Goal: Task Accomplishment & Management: Complete application form

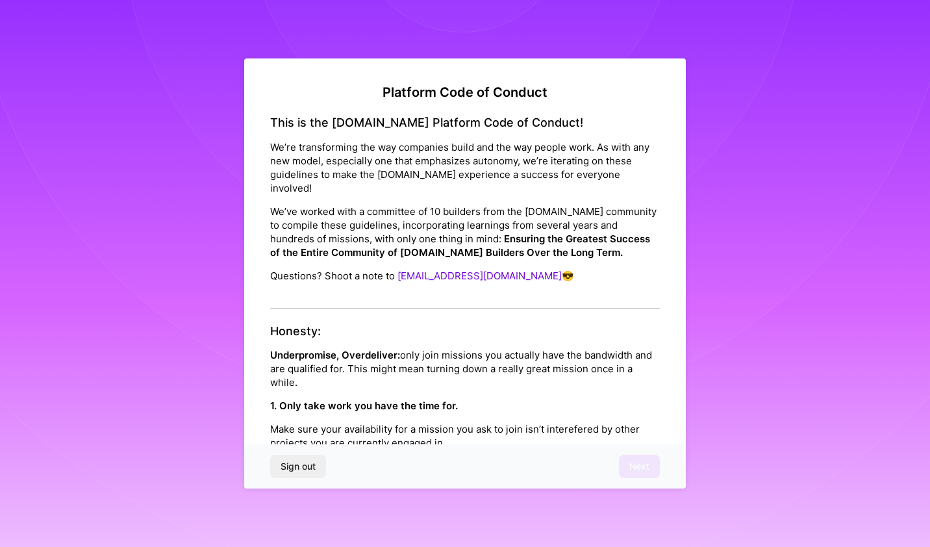
click at [373, 288] on div "This is the [DOMAIN_NAME] Platform Code of Conduct! We’re transforming the way …" at bounding box center [465, 212] width 390 height 193
click at [343, 274] on div "This is the [DOMAIN_NAME] Platform Code of Conduct! We’re transforming the way …" at bounding box center [465, 212] width 390 height 193
drag, startPoint x: 343, startPoint y: 274, endPoint x: 271, endPoint y: 290, distance: 73.9
click at [271, 290] on div "This is the [DOMAIN_NAME] Platform Code of Conduct! We’re transforming the way …" at bounding box center [465, 212] width 390 height 193
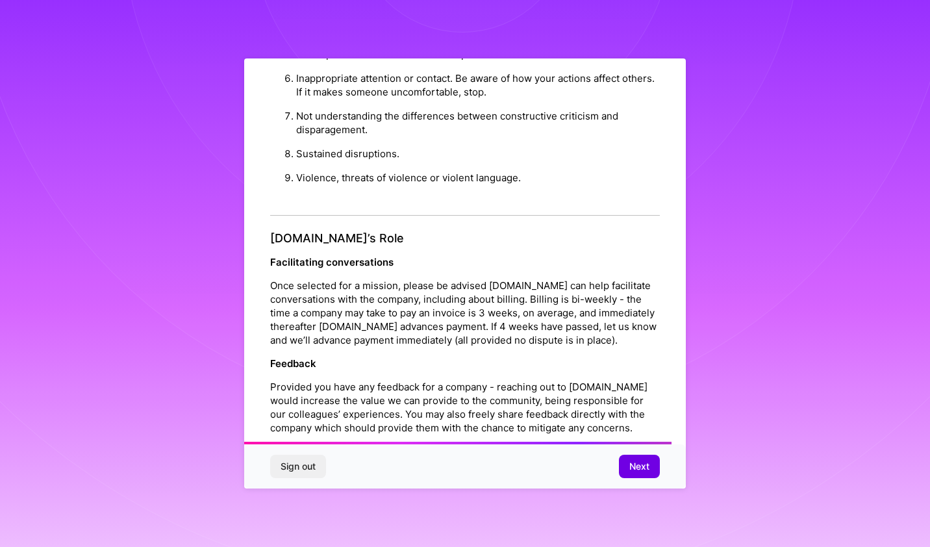
scroll to position [1411, 0]
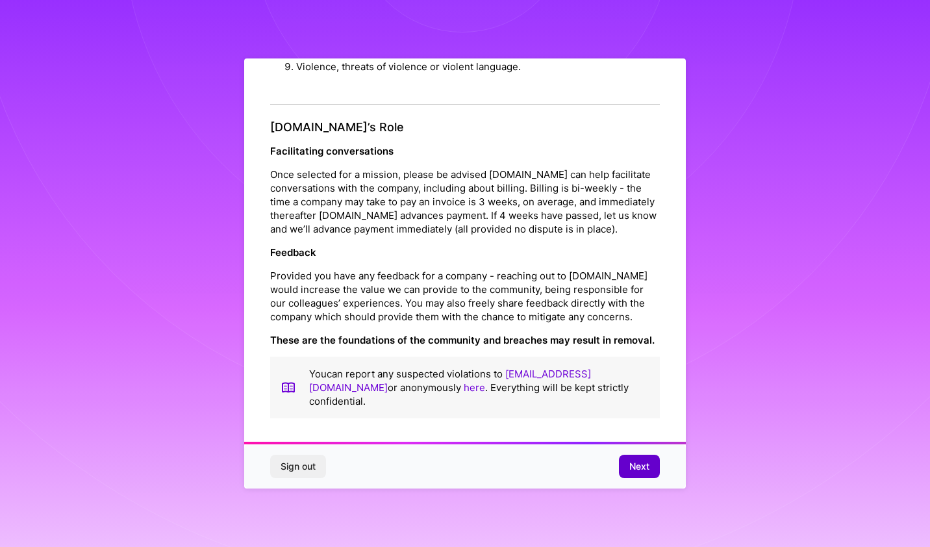
click at [644, 465] on span "Next" at bounding box center [639, 466] width 20 height 13
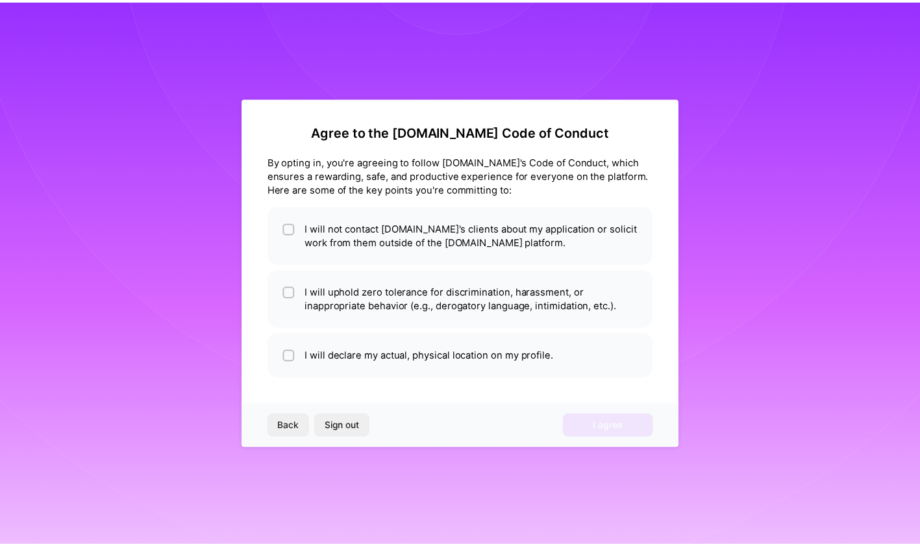
scroll to position [0, 0]
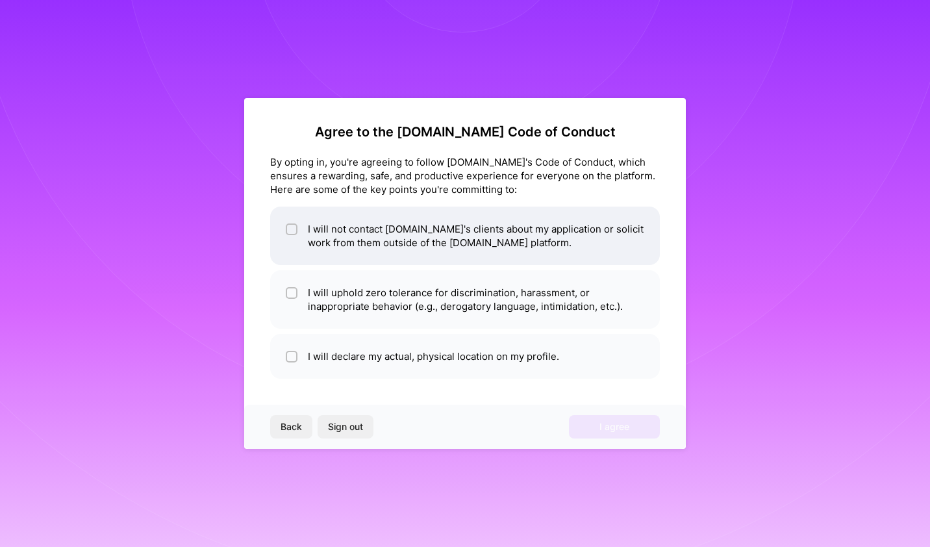
click at [290, 225] on input "checkbox" at bounding box center [292, 229] width 9 height 9
checkbox input "true"
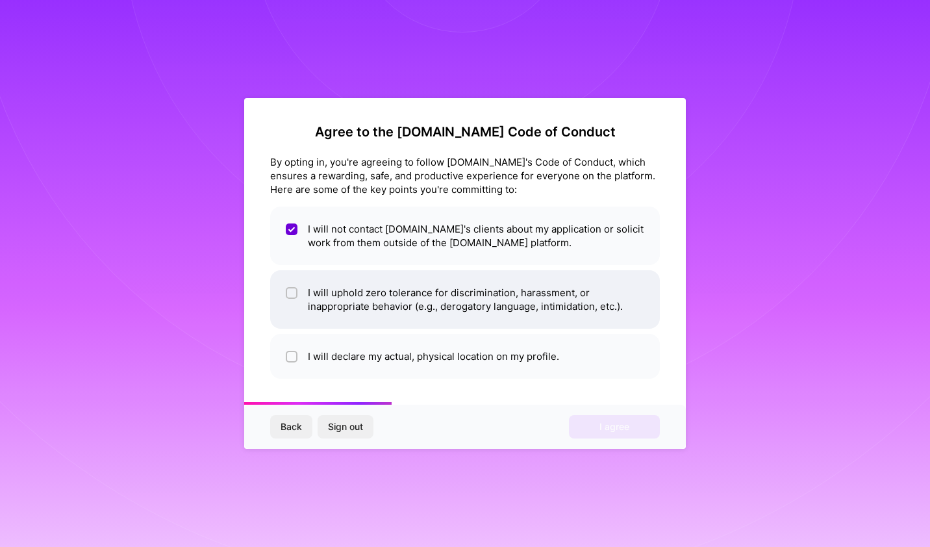
click at [291, 294] on input "checkbox" at bounding box center [292, 293] width 9 height 9
checkbox input "true"
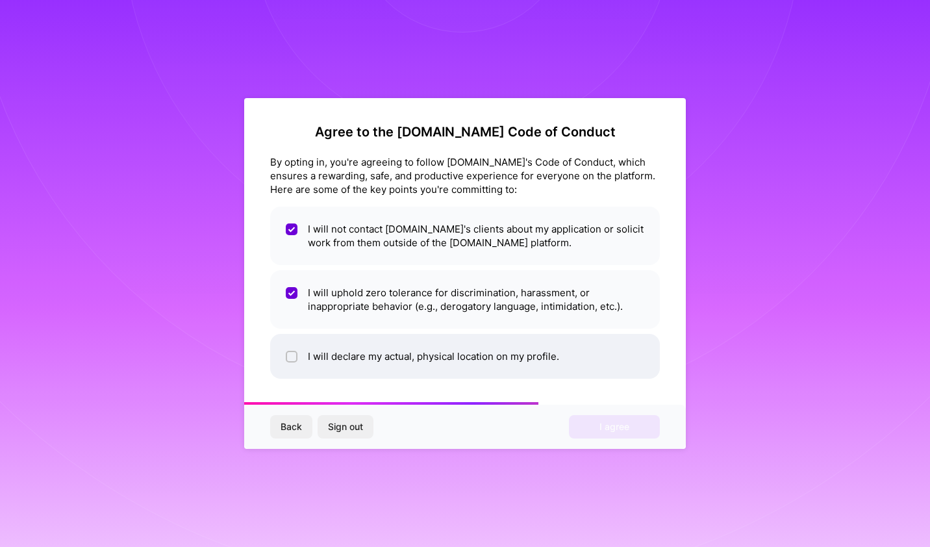
click at [290, 359] on input "checkbox" at bounding box center [292, 357] width 9 height 9
checkbox input "true"
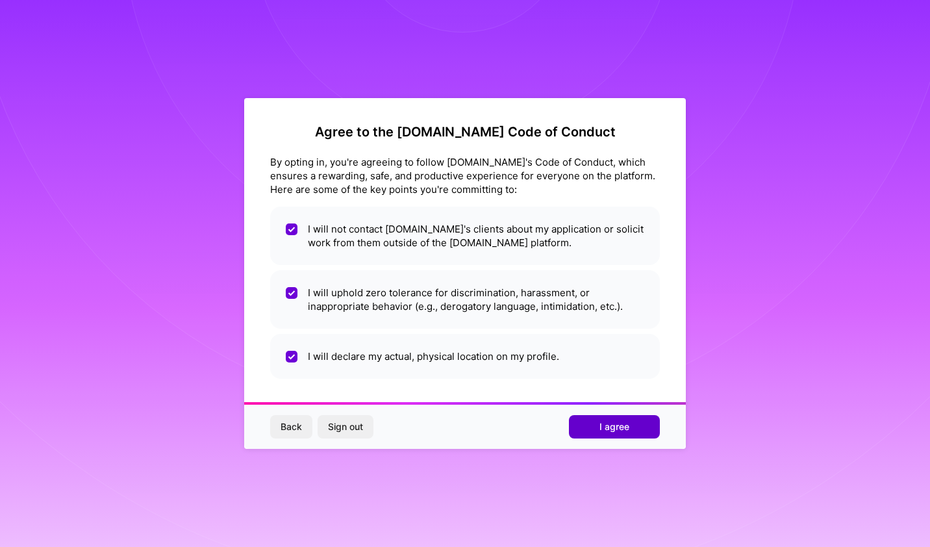
click at [621, 425] on span "I agree" at bounding box center [615, 426] width 30 height 13
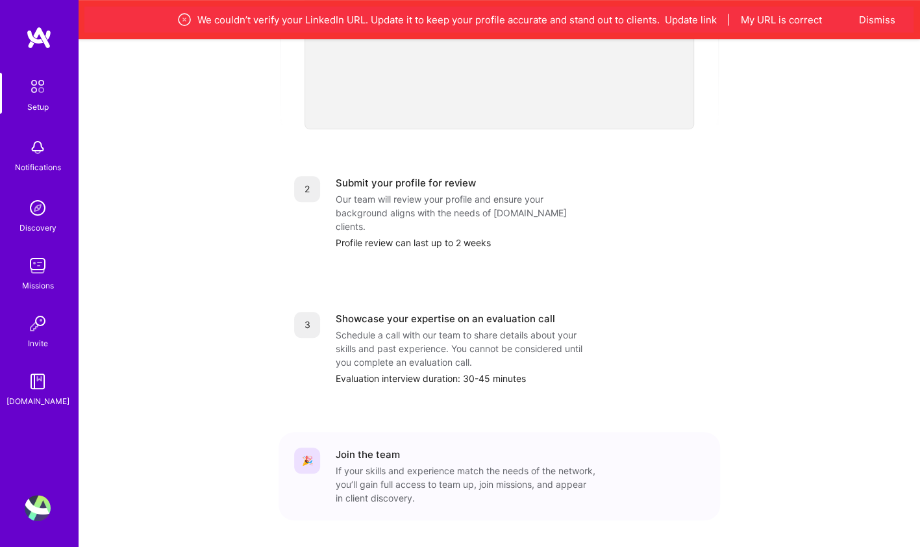
scroll to position [468, 0]
